Goal: Task Accomplishment & Management: Complete application form

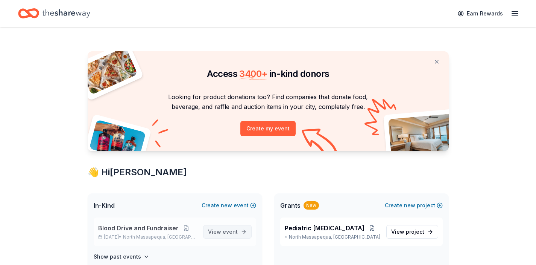
click at [232, 230] on span "event" at bounding box center [230, 231] width 15 height 6
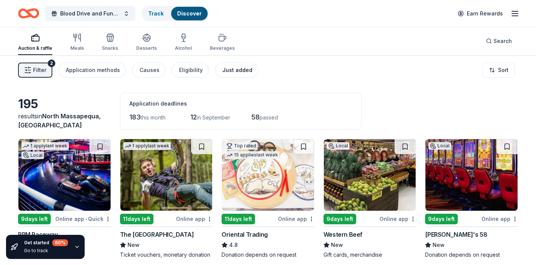
click at [233, 75] on button "Just added" at bounding box center [237, 69] width 44 height 15
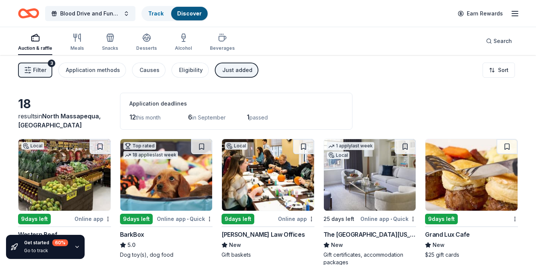
click at [419, 111] on div "18 results in [GEOGRAPHIC_DATA], [GEOGRAPHIC_DATA] Application deadlines 12 thi…" at bounding box center [268, 111] width 500 height 37
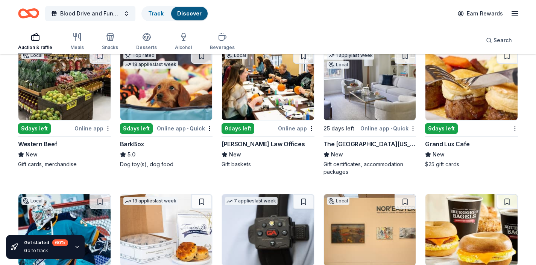
scroll to position [105, 0]
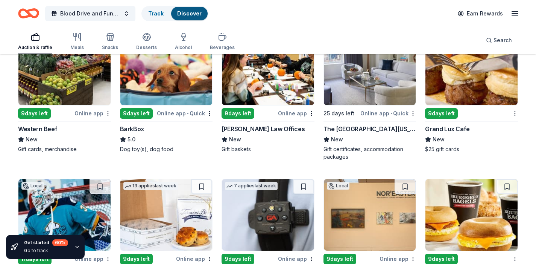
click at [476, 90] on img at bounding box center [472, 70] width 92 height 72
click at [433, 41] on div "Auction & raffle Meals Snacks Desserts Alcohol Beverages Search" at bounding box center [268, 40] width 500 height 28
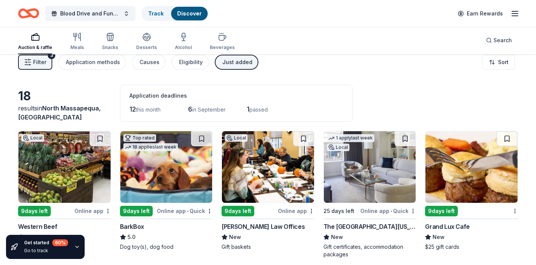
scroll to position [0, 0]
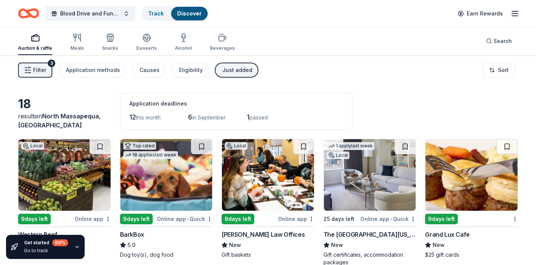
click at [238, 67] on div "Just added" at bounding box center [237, 70] width 30 height 9
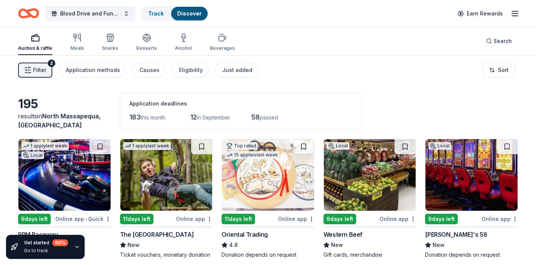
click at [410, 96] on div "195 results in [GEOGRAPHIC_DATA], [GEOGRAPHIC_DATA] Application deadlines 183 t…" at bounding box center [268, 111] width 500 height 37
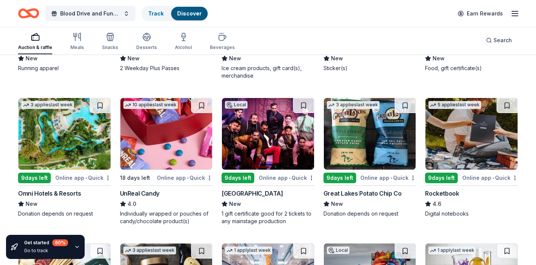
scroll to position [2475, 0]
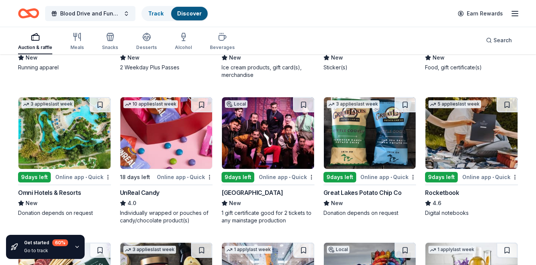
click at [73, 126] on img at bounding box center [64, 133] width 92 height 72
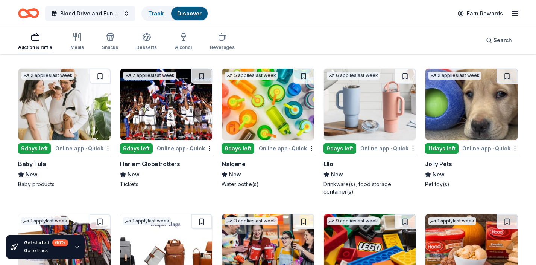
scroll to position [4958, 0]
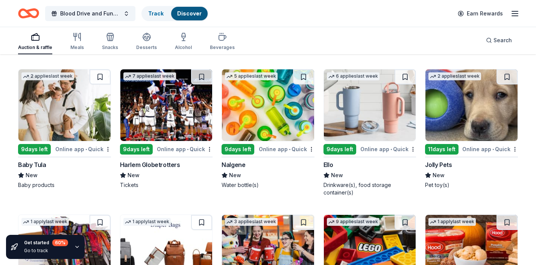
click at [165, 121] on img at bounding box center [166, 105] width 92 height 72
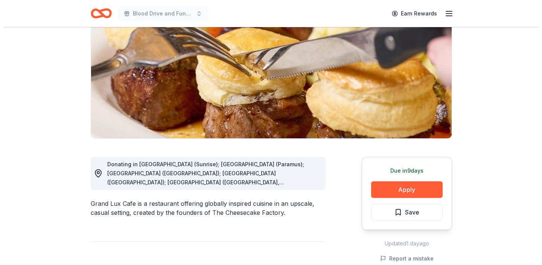
scroll to position [105, 0]
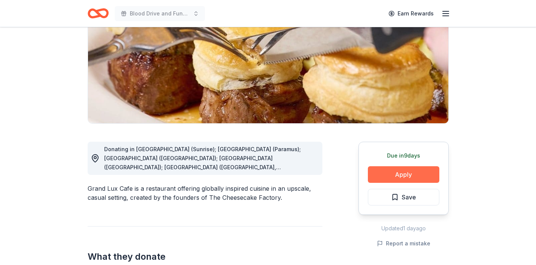
click at [407, 180] on button "Apply" at bounding box center [404, 174] width 72 height 17
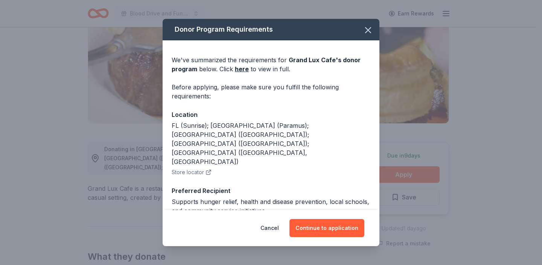
scroll to position [95, 0]
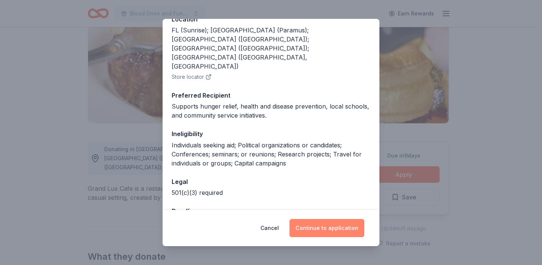
click at [325, 234] on button "Continue to application" at bounding box center [327, 228] width 75 height 18
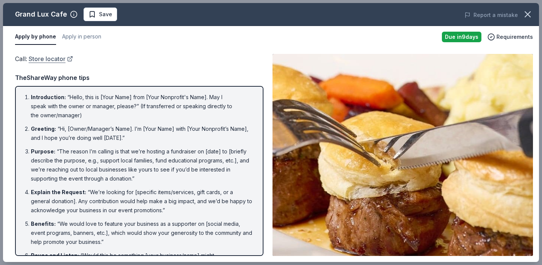
click at [52, 61] on link "Store locator" at bounding box center [51, 59] width 44 height 10
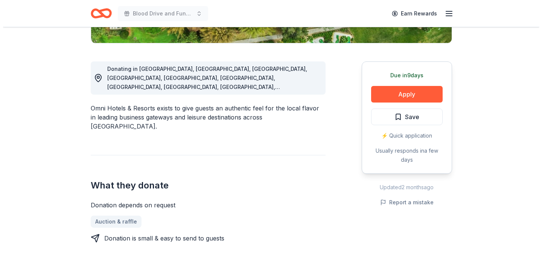
scroll to position [181, 0]
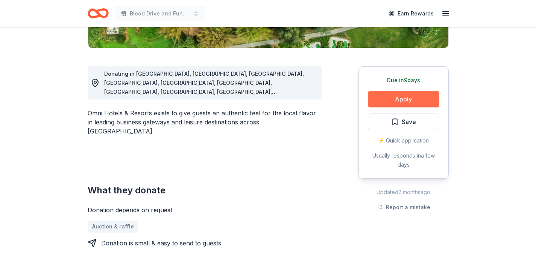
click at [383, 103] on button "Apply" at bounding box center [404, 99] width 72 height 17
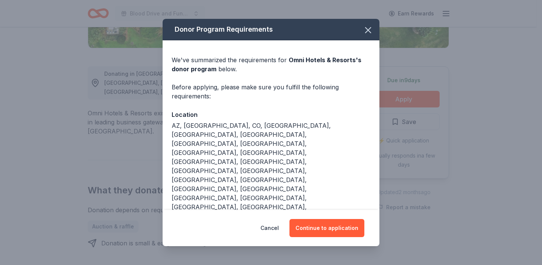
scroll to position [9, 0]
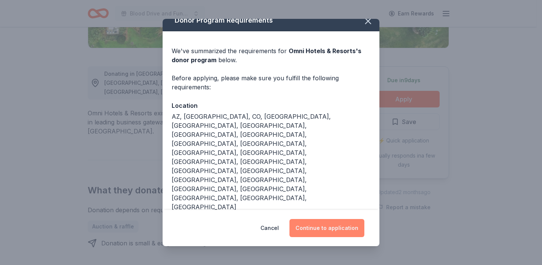
click at [343, 226] on button "Continue to application" at bounding box center [327, 228] width 75 height 18
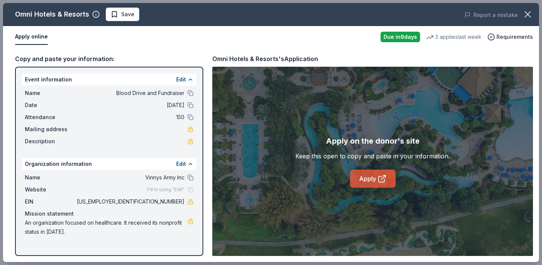
click at [378, 183] on link "Apply" at bounding box center [373, 178] width 46 height 18
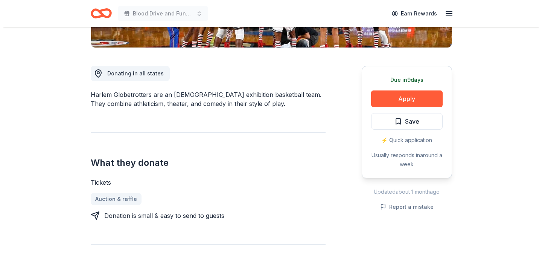
scroll to position [196, 0]
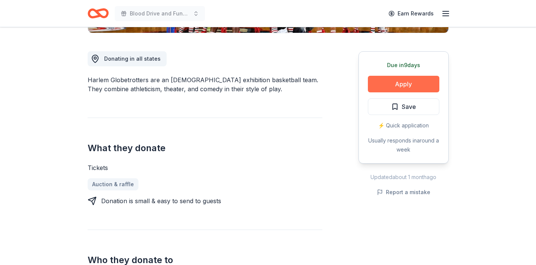
click at [392, 83] on button "Apply" at bounding box center [404, 84] width 72 height 17
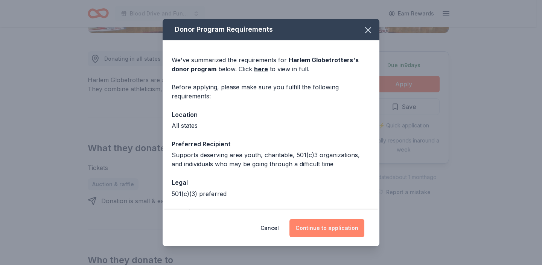
click at [334, 230] on button "Continue to application" at bounding box center [327, 228] width 75 height 18
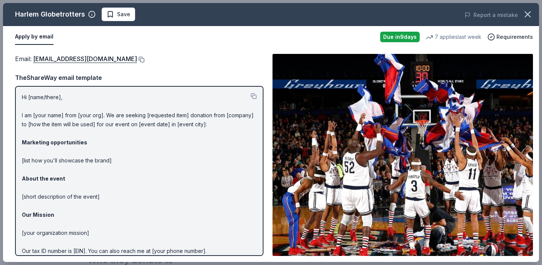
click at [137, 60] on button at bounding box center [141, 59] width 8 height 6
